Goal: Find specific page/section: Find specific page/section

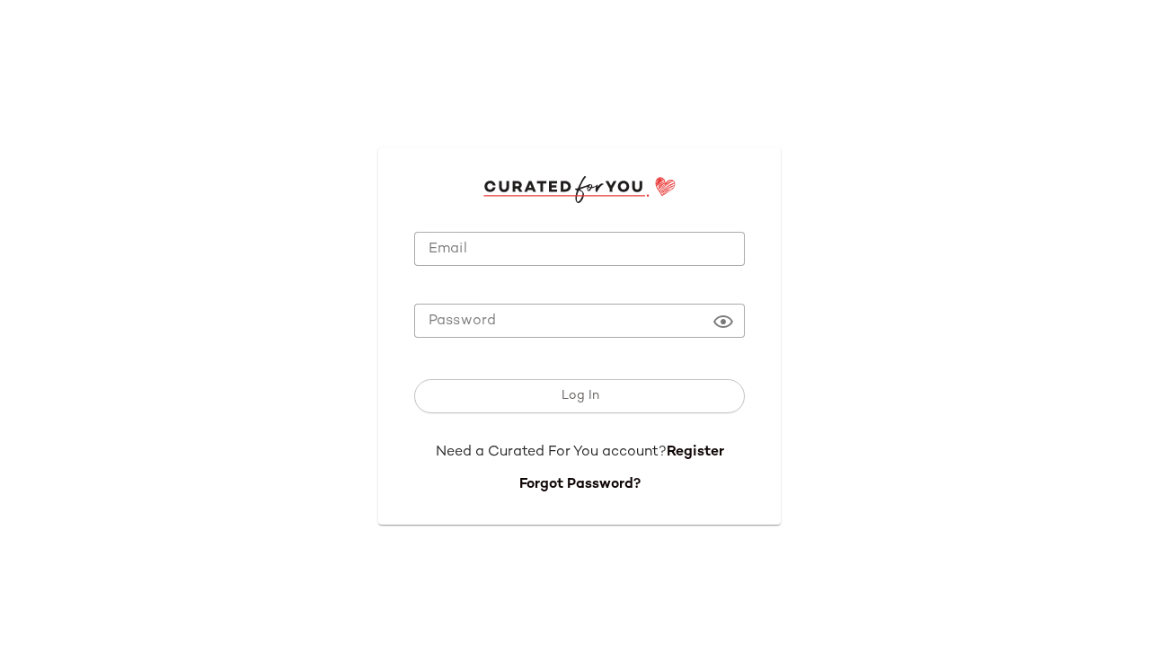
type input "**********"
click at [730, 321] on icon at bounding box center [723, 322] width 22 height 22
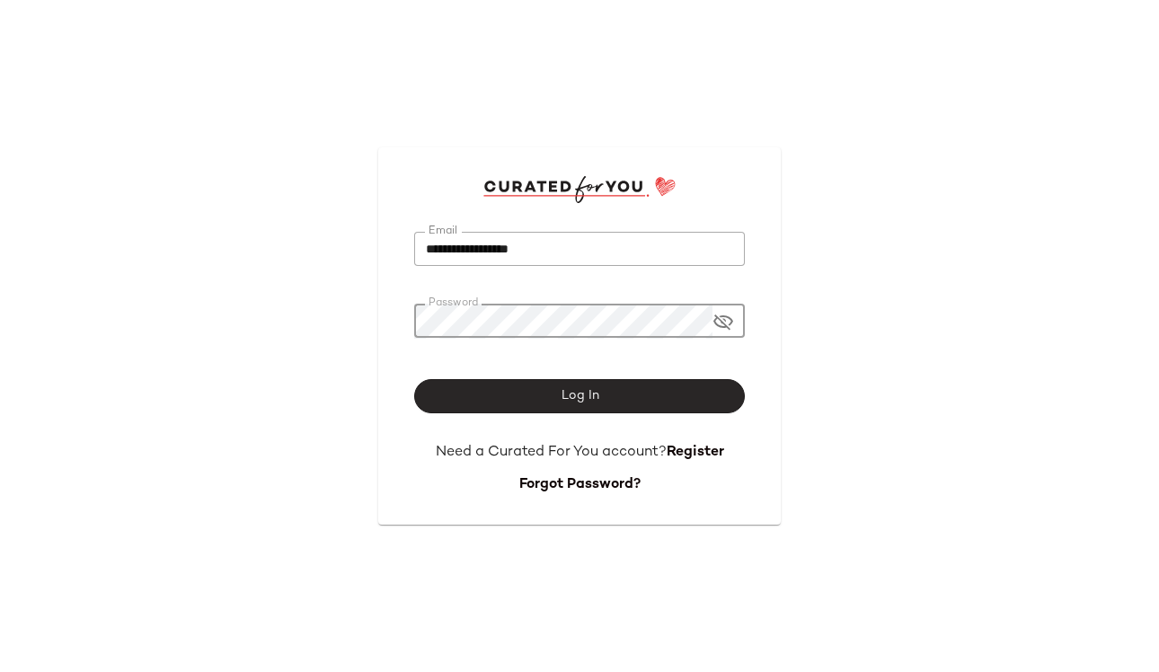
click at [686, 403] on button "Log In" at bounding box center [579, 396] width 331 height 34
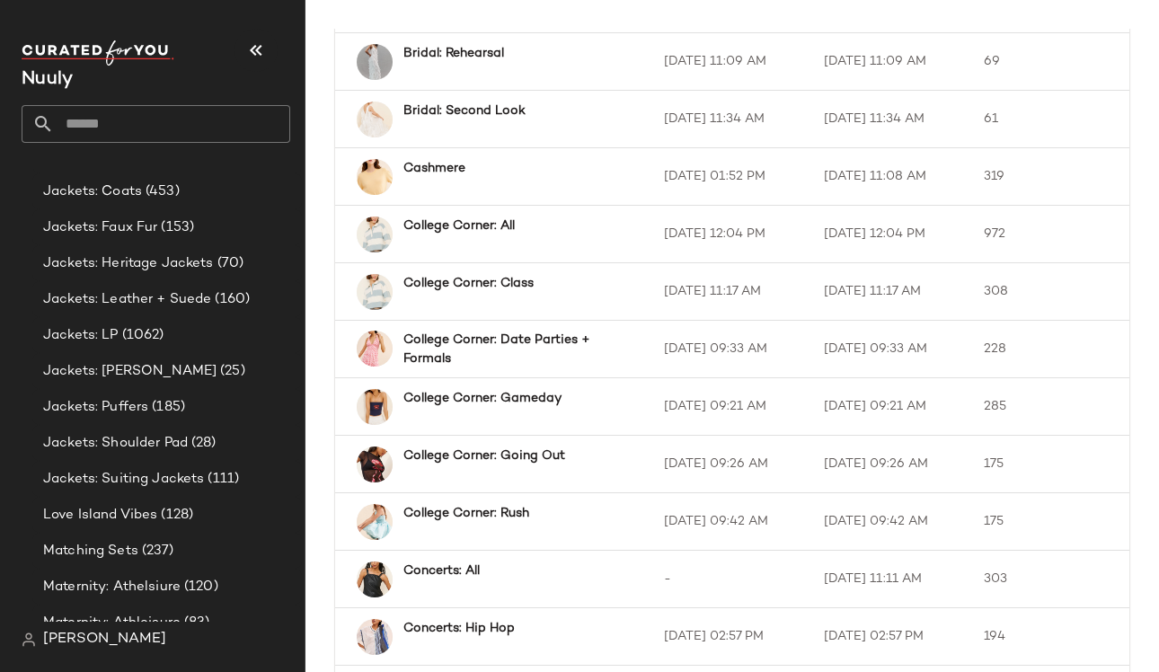
scroll to position [2871, 0]
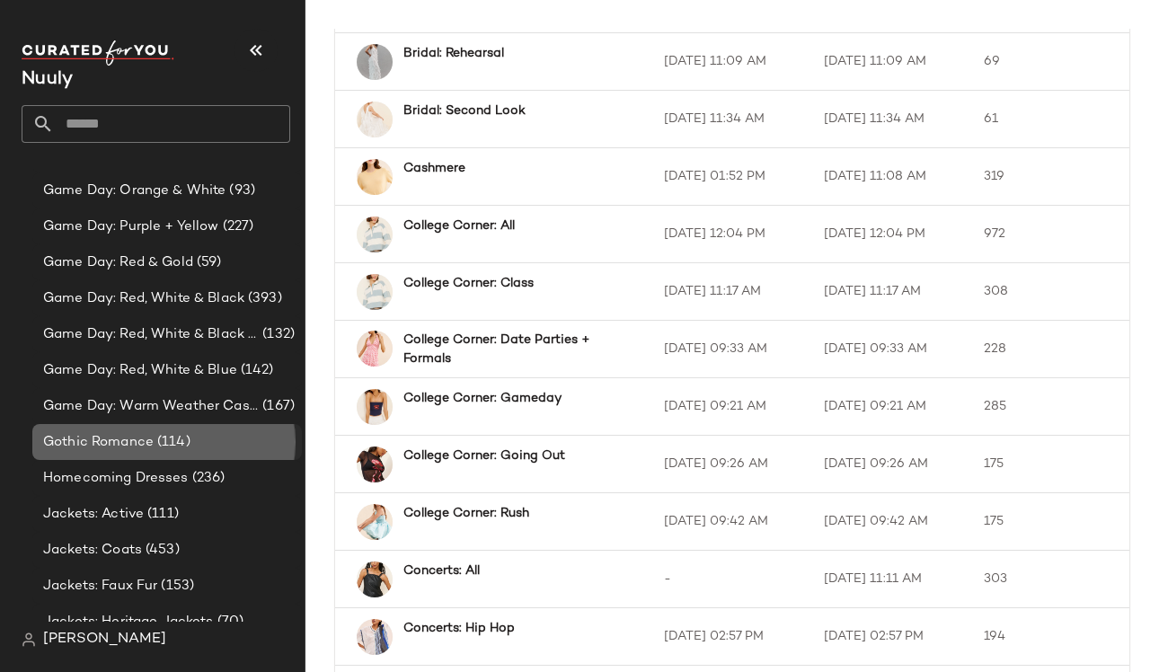
click at [118, 445] on span "Gothic Romance" at bounding box center [98, 442] width 110 height 21
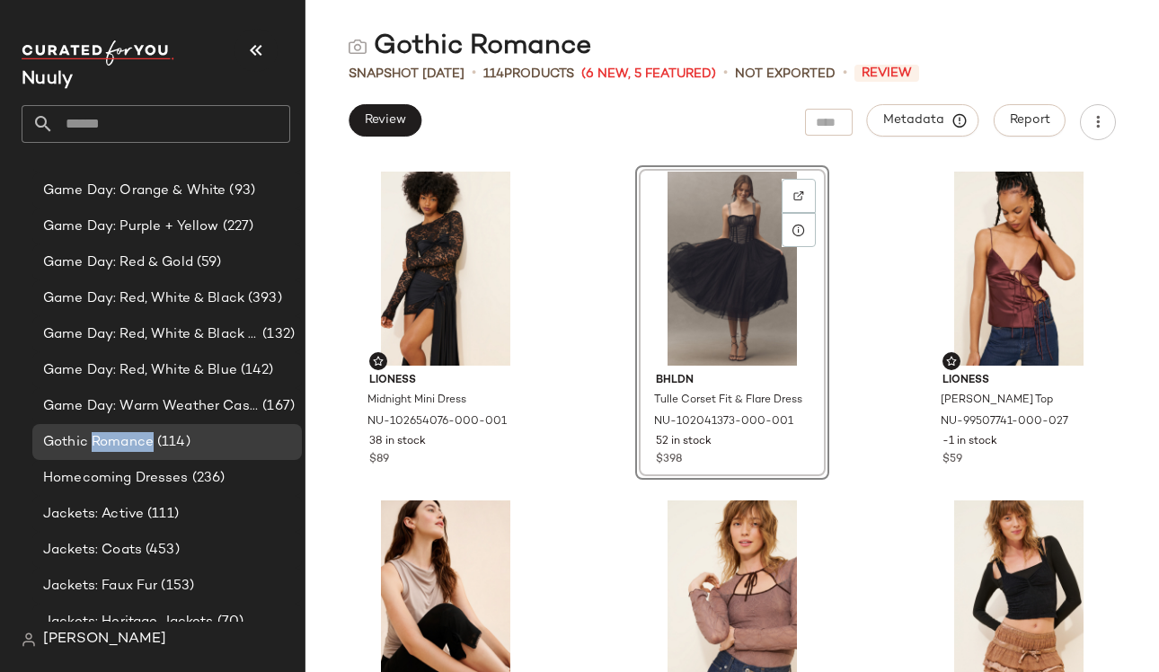
click at [710, 310] on div at bounding box center [731, 269] width 181 height 194
click at [674, 397] on span "Tulle Corset Fit & Flare Dress" at bounding box center [713, 409] width 119 height 32
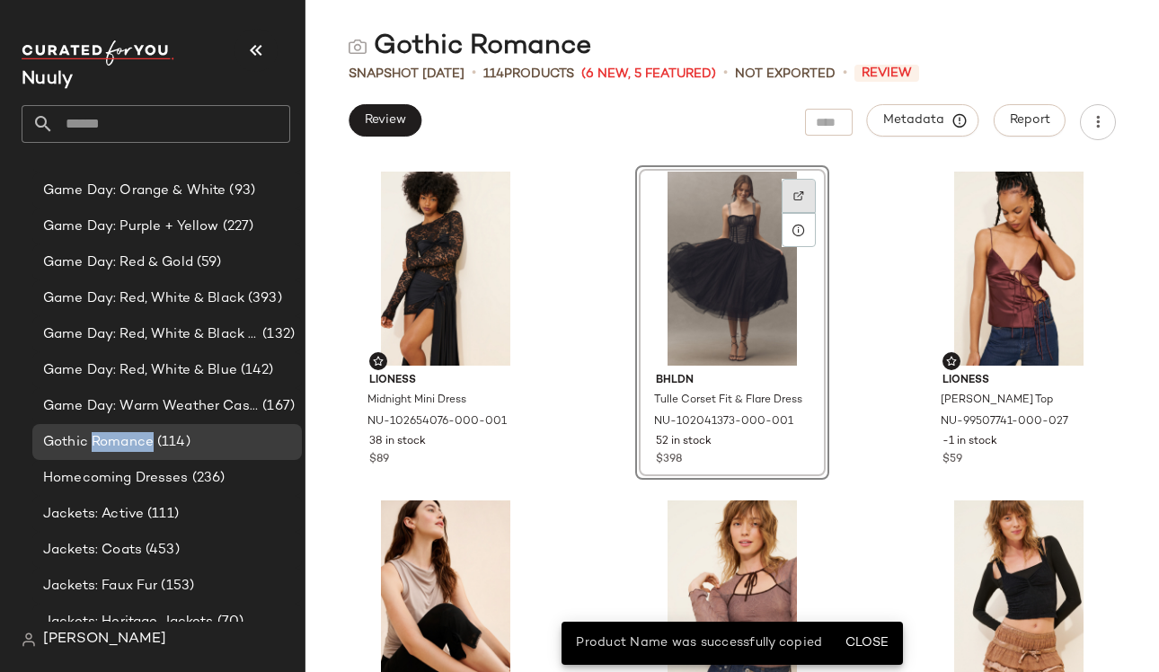
click at [794, 213] on div at bounding box center [799, 230] width 34 height 34
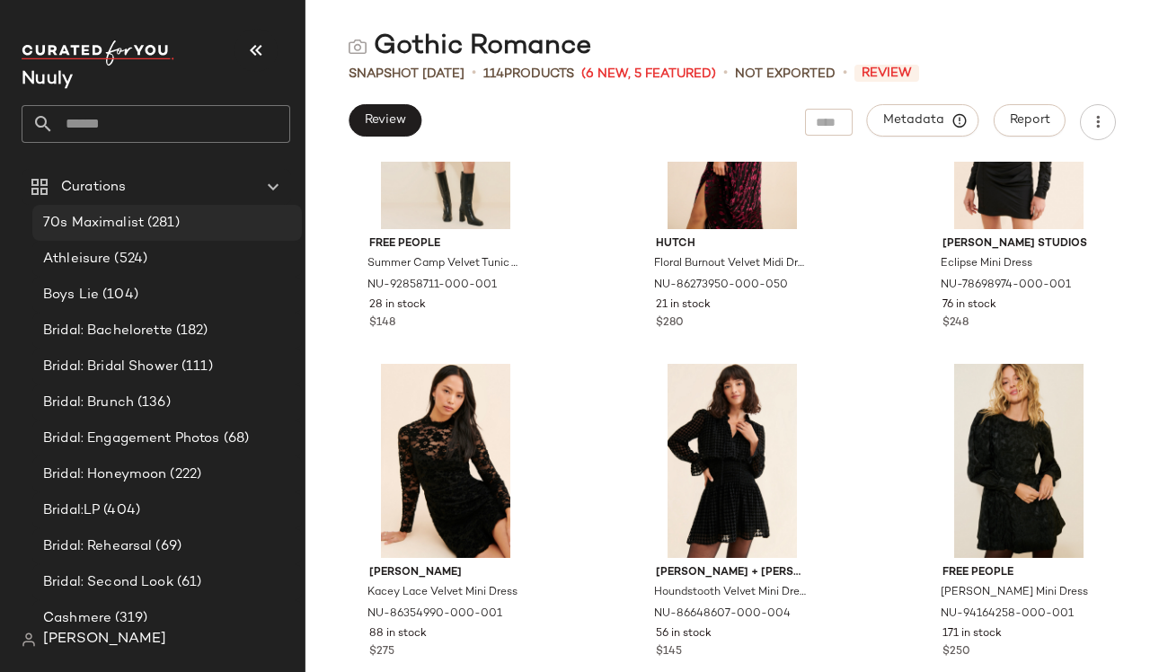
click at [103, 221] on span "70s Maximalist" at bounding box center [93, 223] width 101 height 21
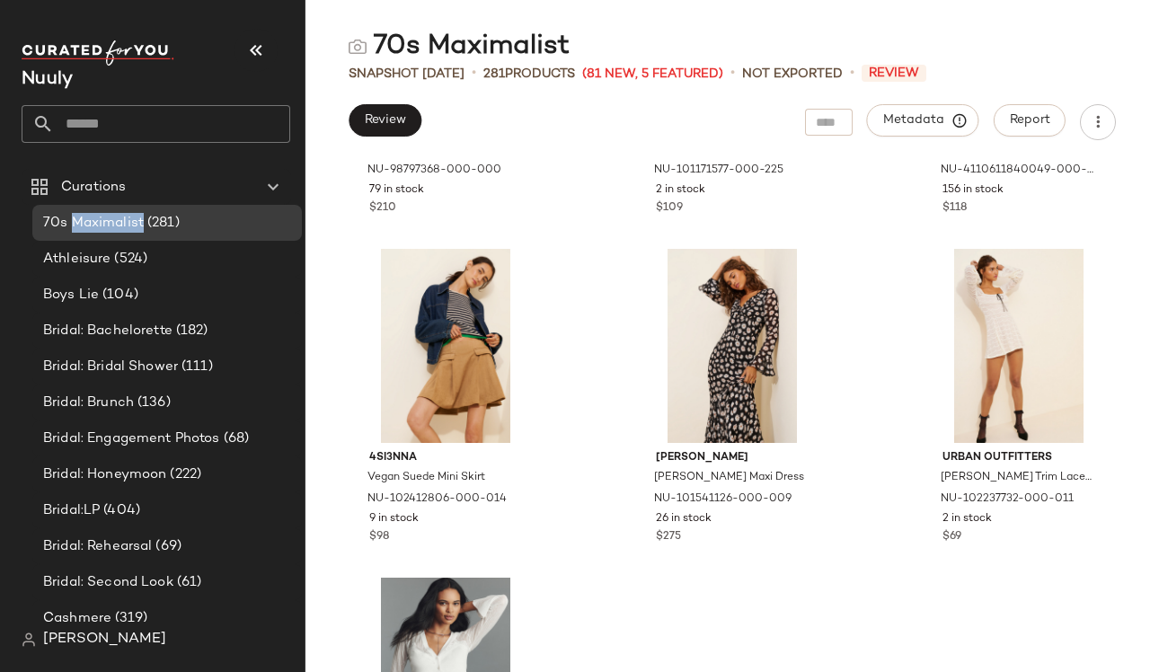
scroll to position [8168, 0]
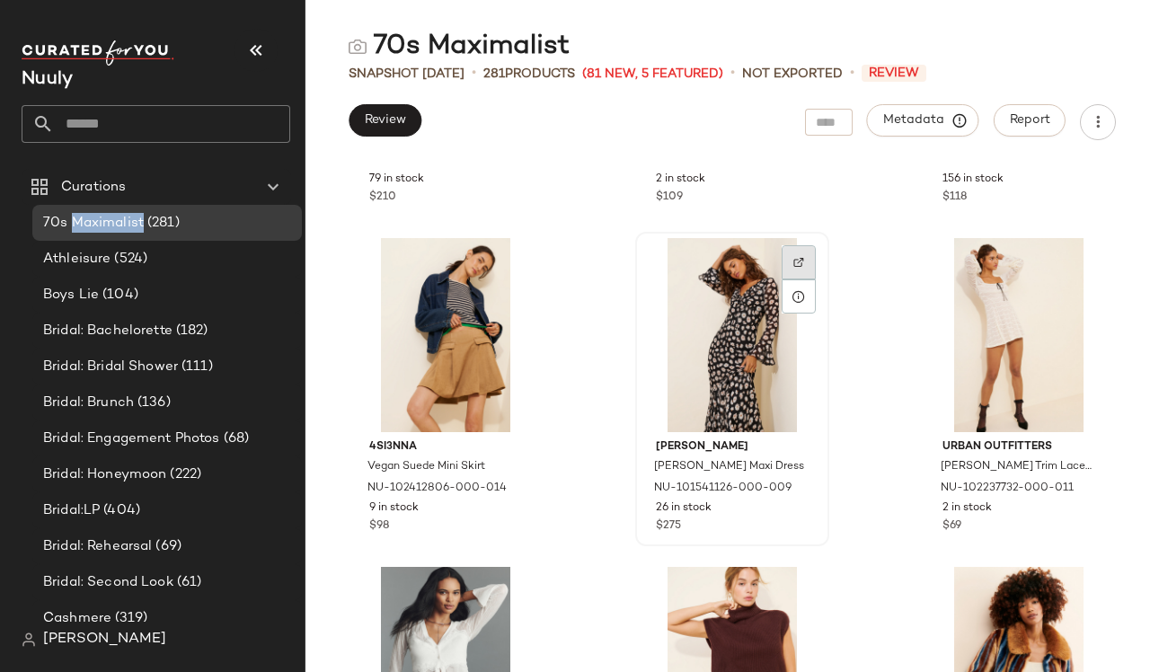
click at [784, 279] on div at bounding box center [799, 296] width 34 height 34
